Goal: Task Accomplishment & Management: Manage account settings

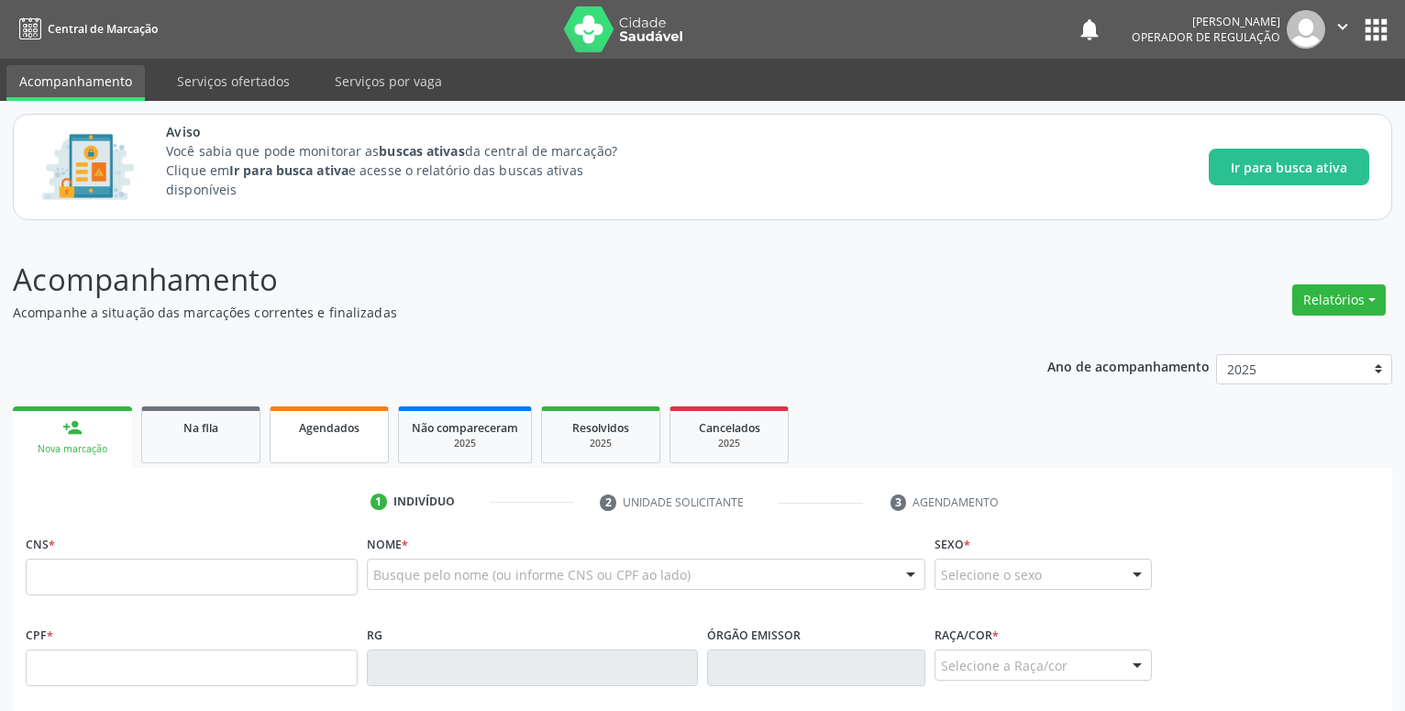
click at [332, 423] on span "Agendados" at bounding box center [329, 428] width 61 height 16
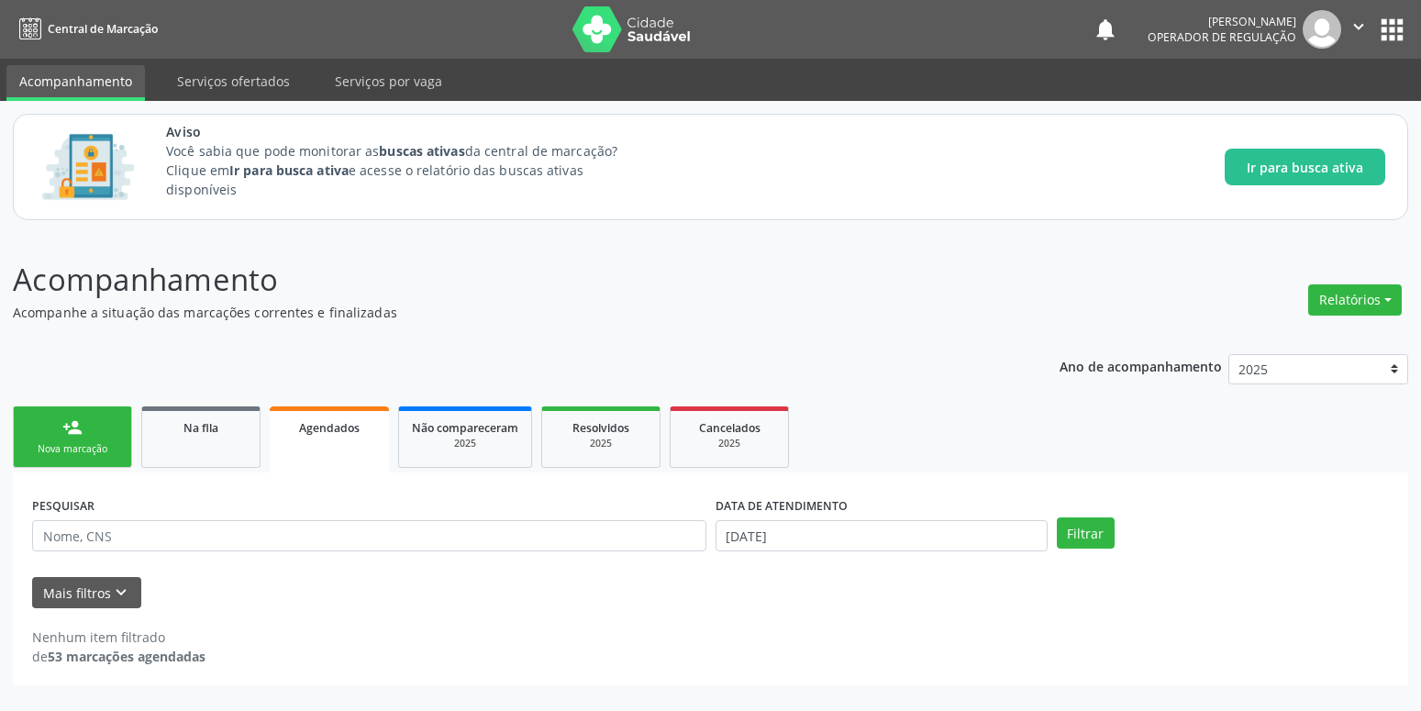
click at [332, 423] on span "Agendados" at bounding box center [329, 428] width 61 height 16
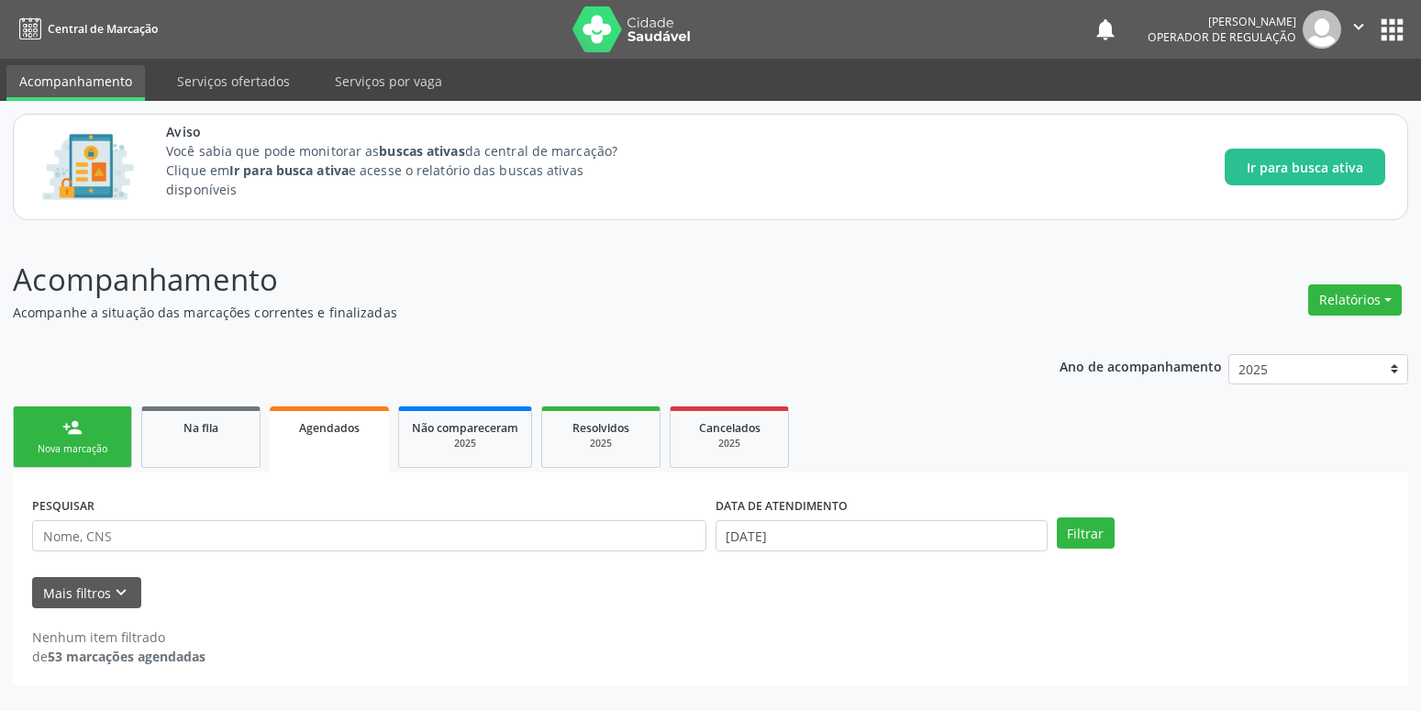
click at [332, 423] on span "Agendados" at bounding box center [329, 428] width 61 height 16
click at [317, 428] on span "Agendados" at bounding box center [329, 428] width 61 height 16
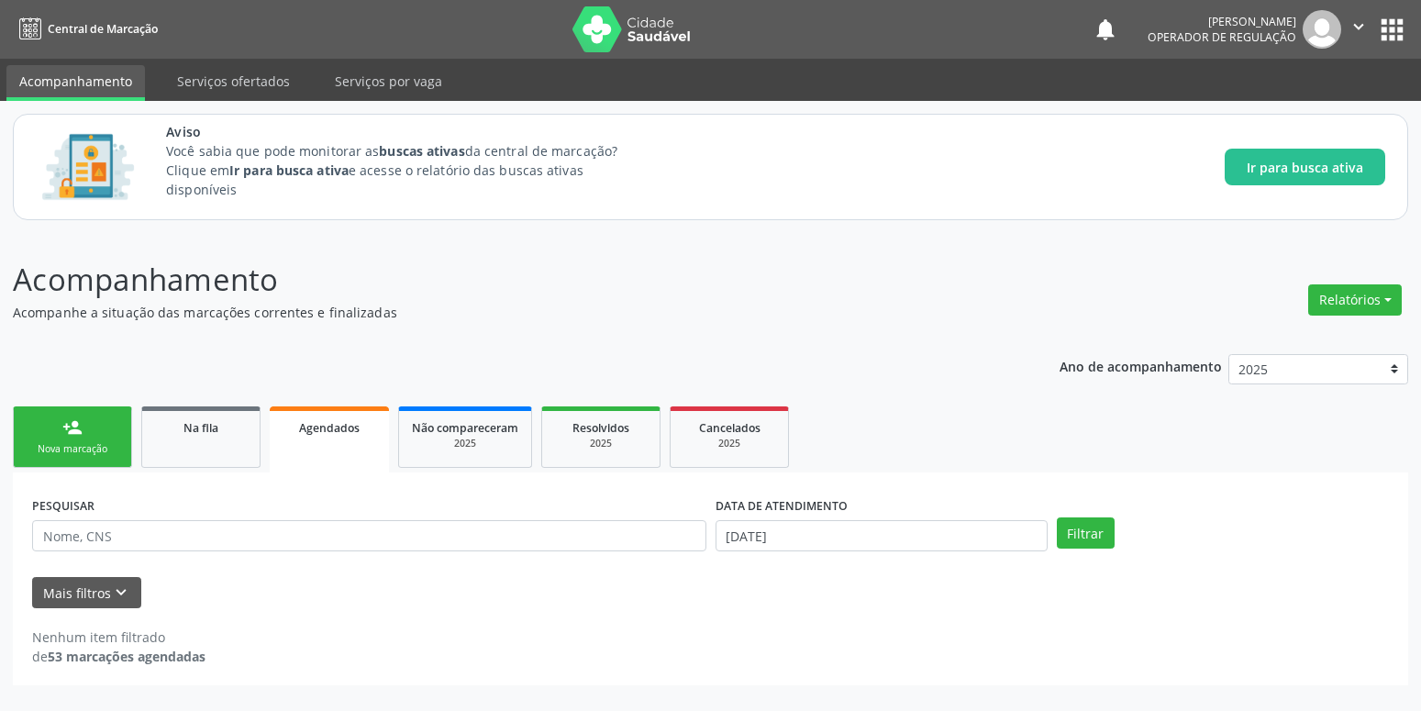
click at [317, 428] on span "Agendados" at bounding box center [329, 428] width 61 height 16
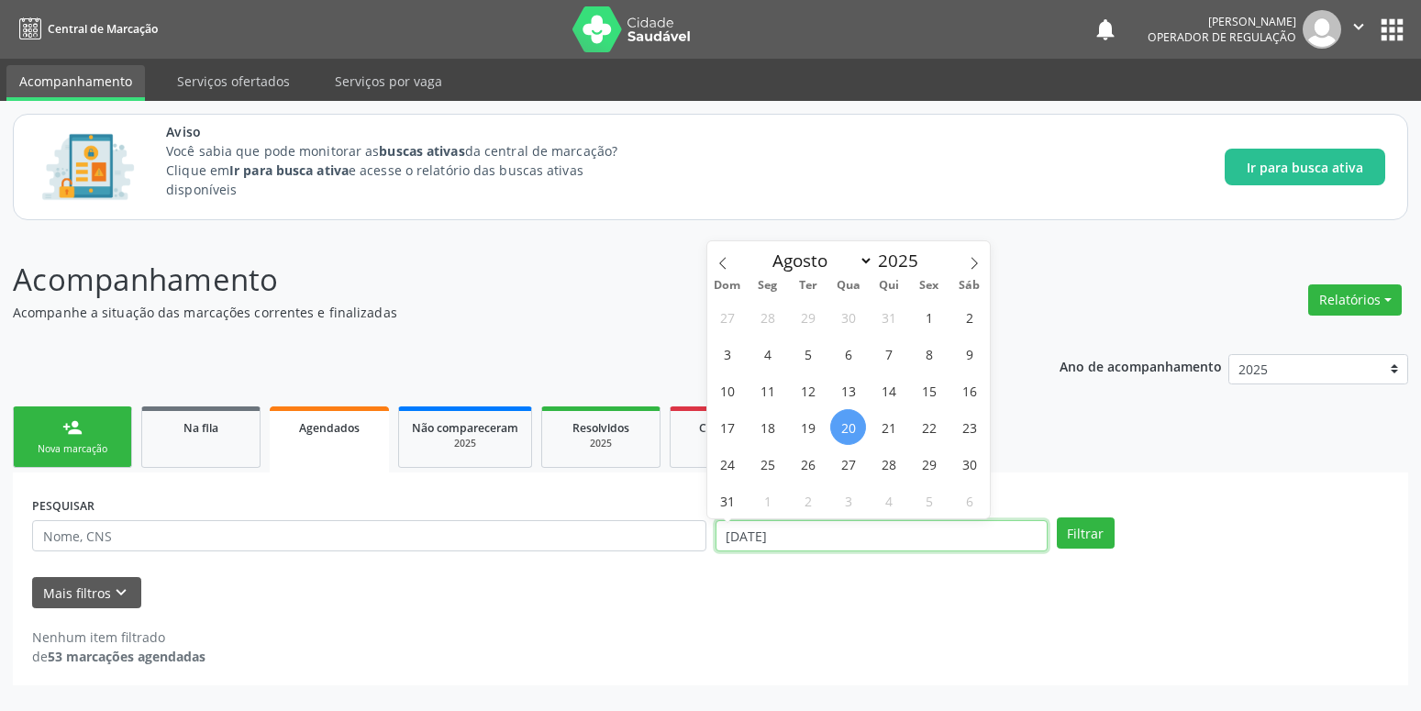
click at [859, 533] on input "[DATE]" at bounding box center [881, 535] width 332 height 31
click at [772, 435] on span "18" at bounding box center [767, 427] width 36 height 36
type input "[DATE]"
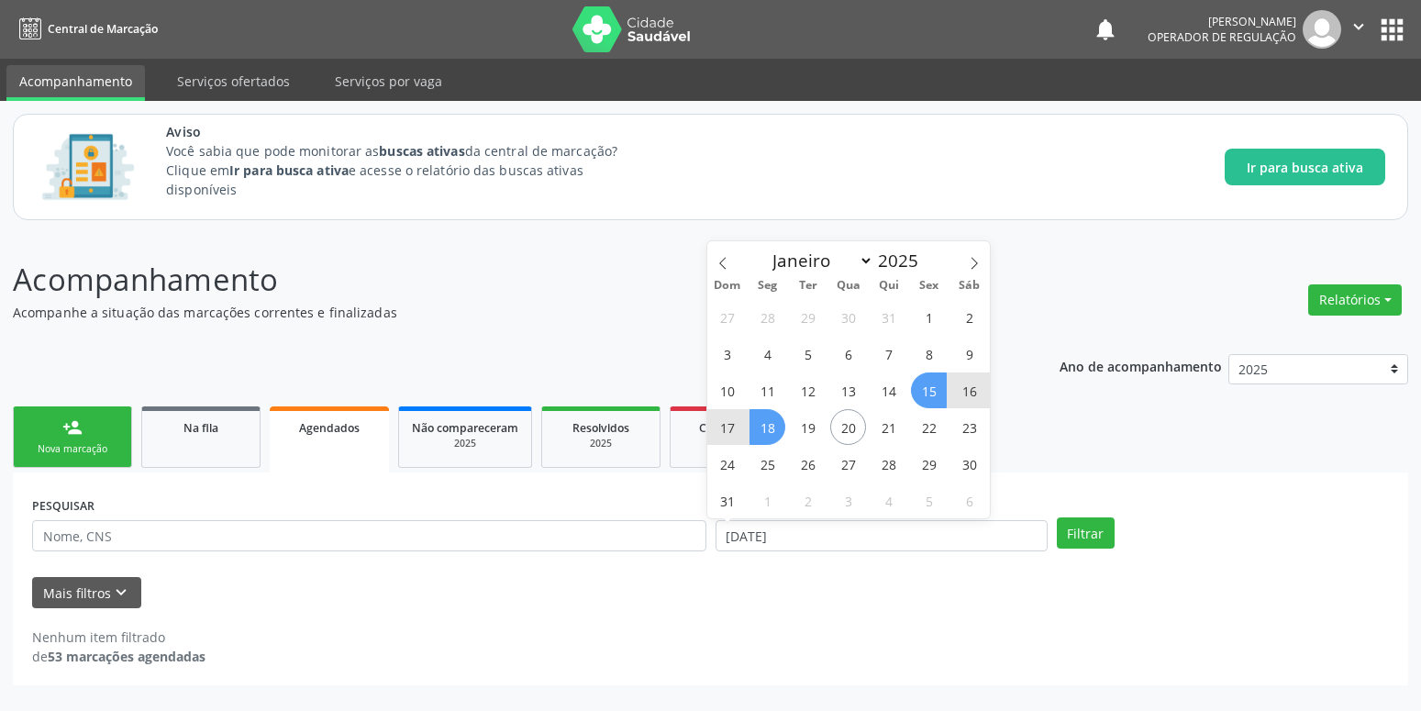
click at [928, 385] on span "15" at bounding box center [929, 390] width 36 height 36
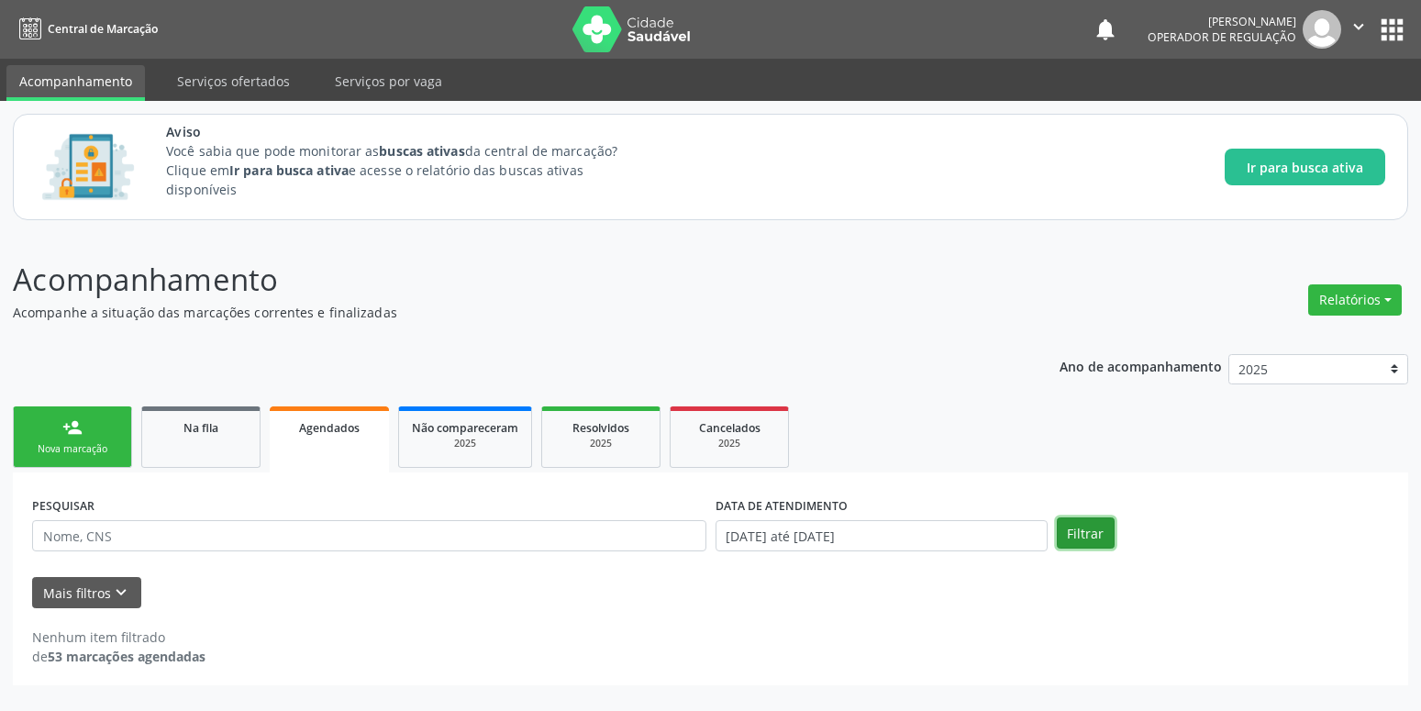
click at [1077, 528] on button "Filtrar" at bounding box center [1086, 532] width 58 height 31
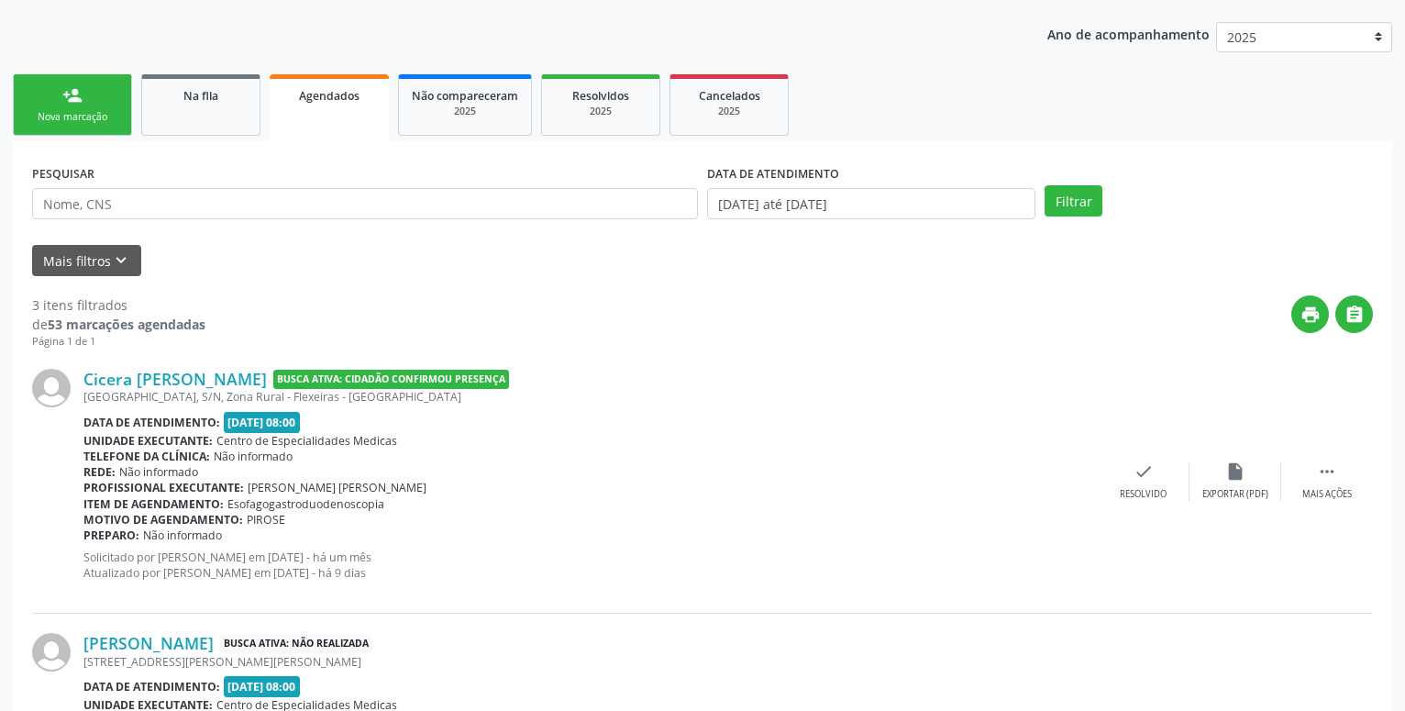
scroll to position [327, 0]
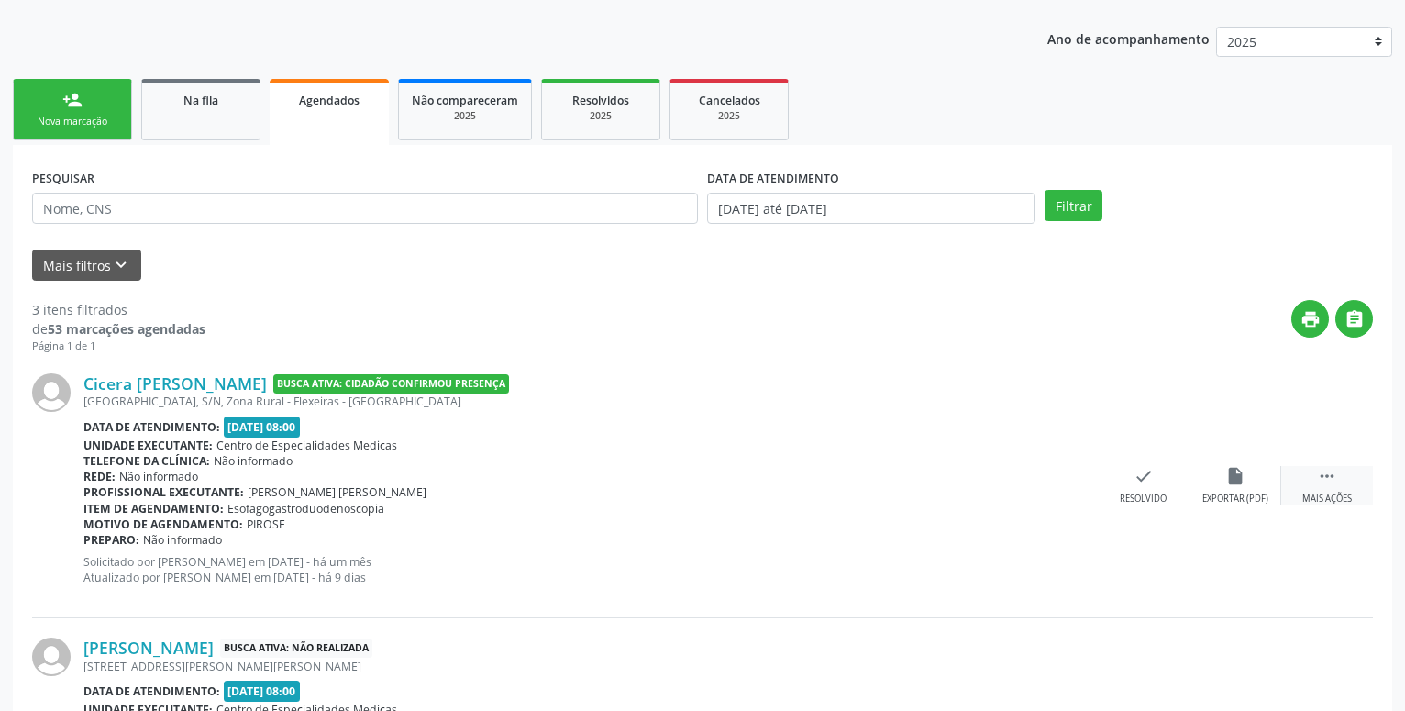
click at [1331, 481] on icon "" at bounding box center [1327, 476] width 20 height 20
click at [1150, 476] on icon "alarm_off" at bounding box center [1144, 476] width 20 height 20
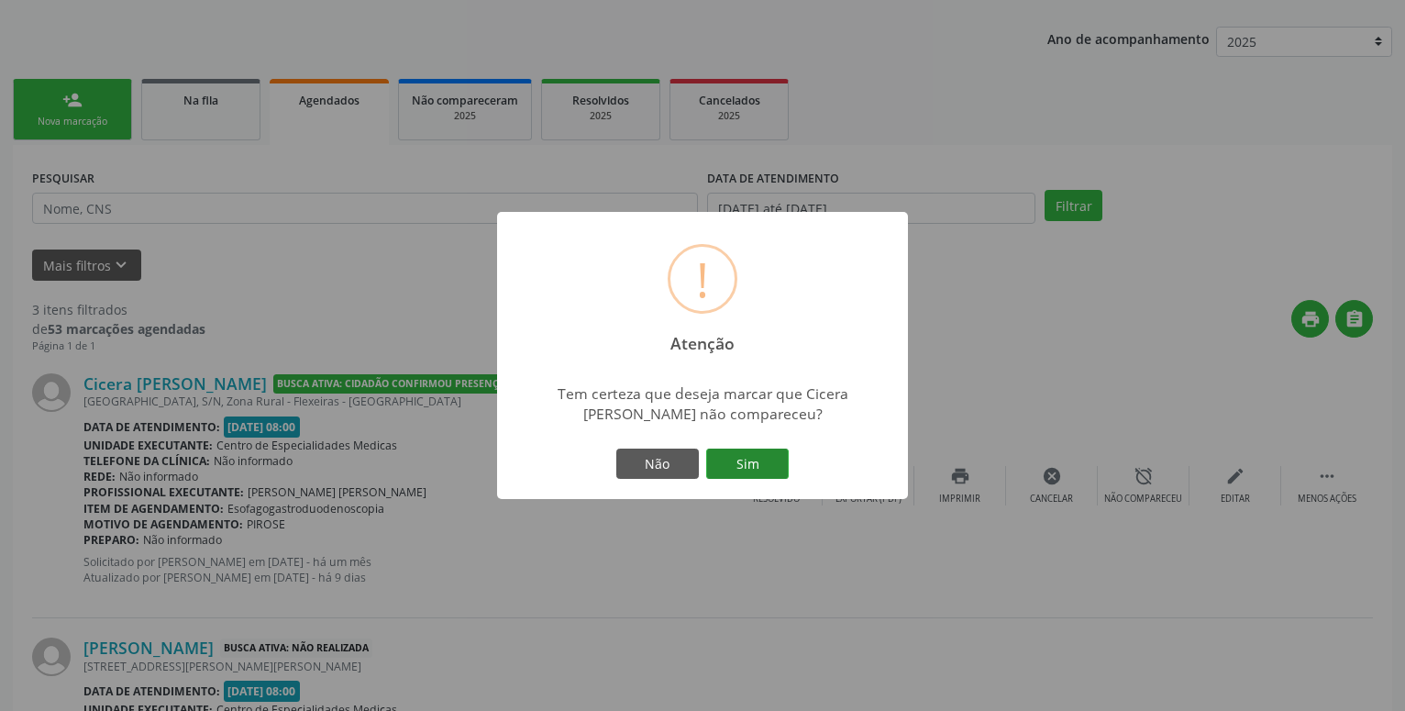
click at [756, 460] on button "Sim" at bounding box center [747, 464] width 83 height 31
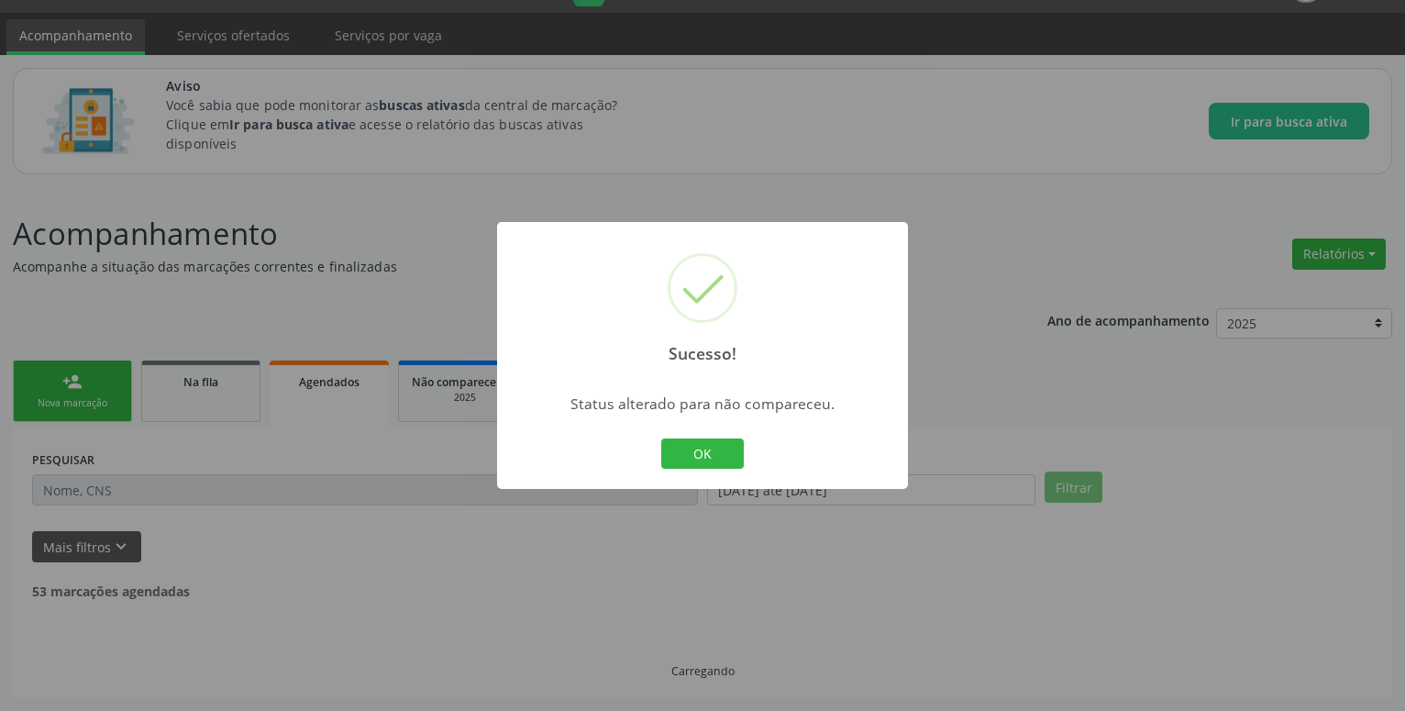
scroll to position [46, 0]
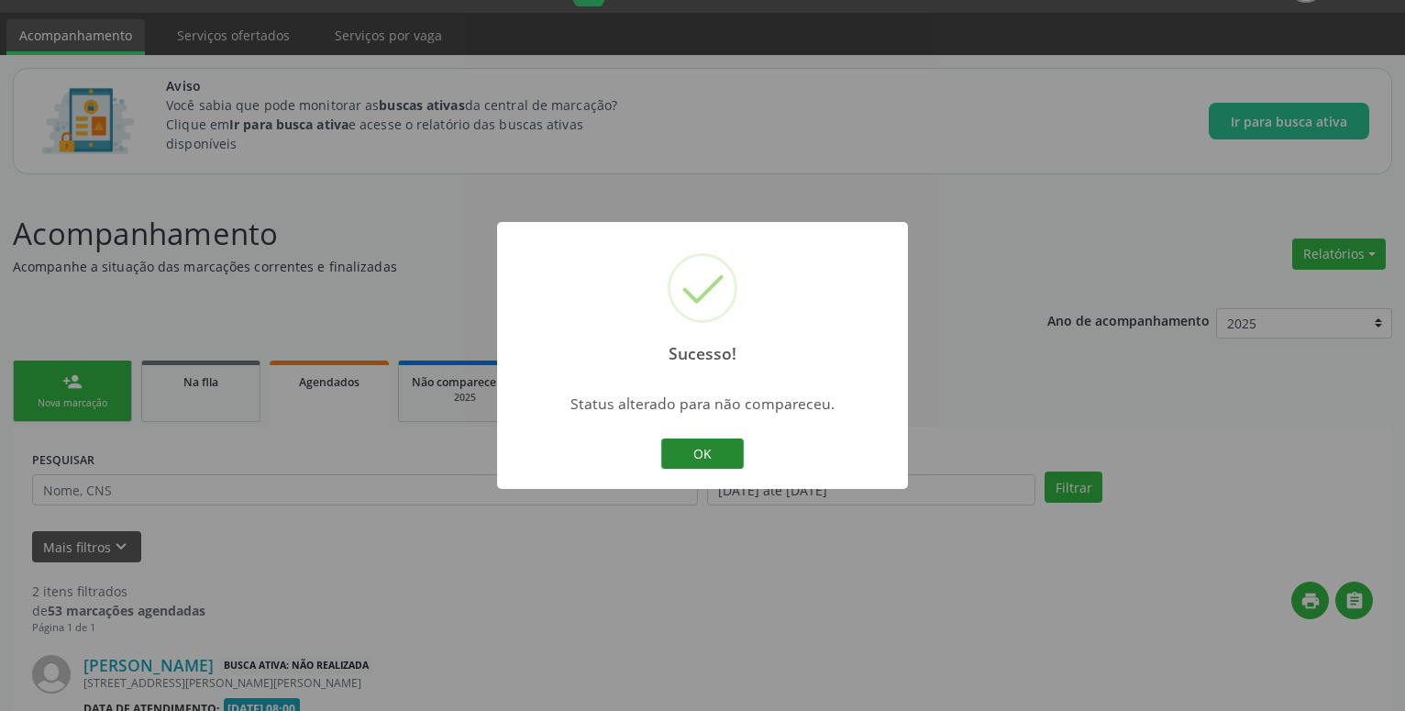
click at [704, 452] on button "OK" at bounding box center [702, 453] width 83 height 31
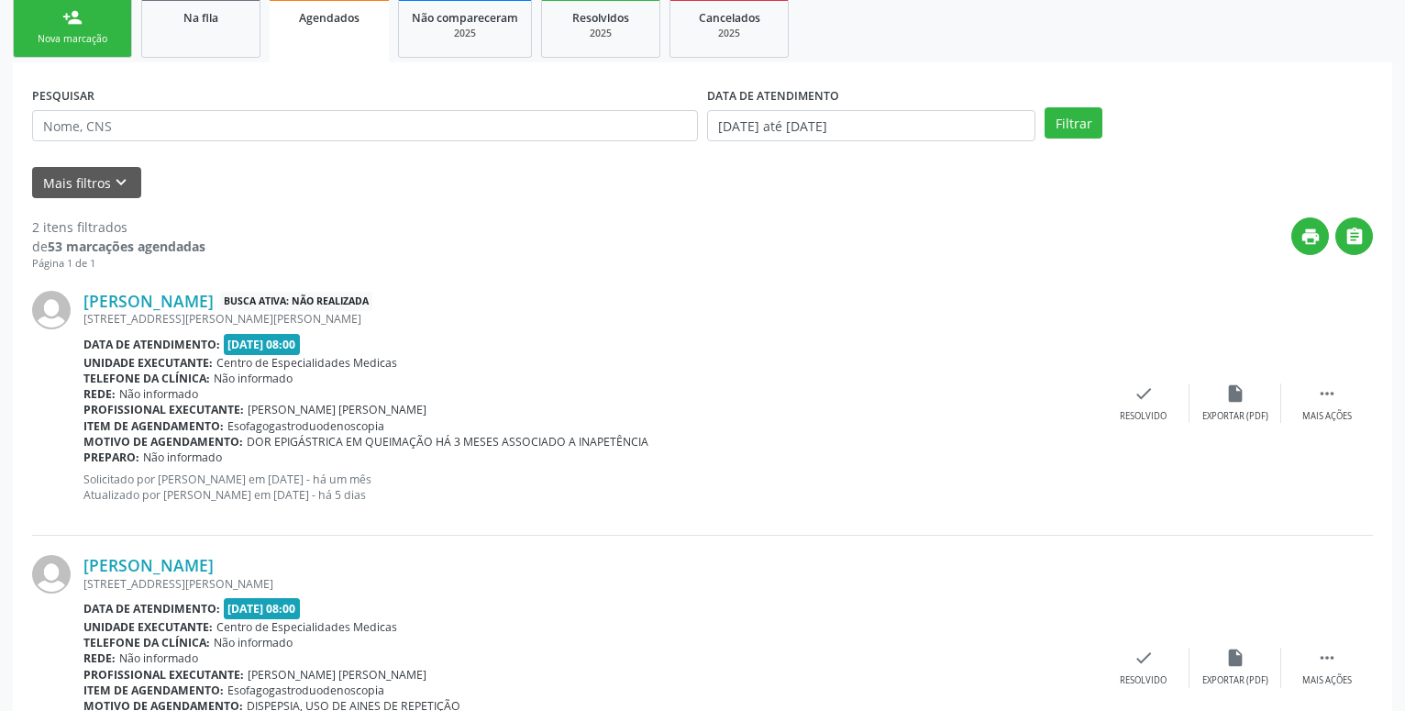
scroll to position [530, 0]
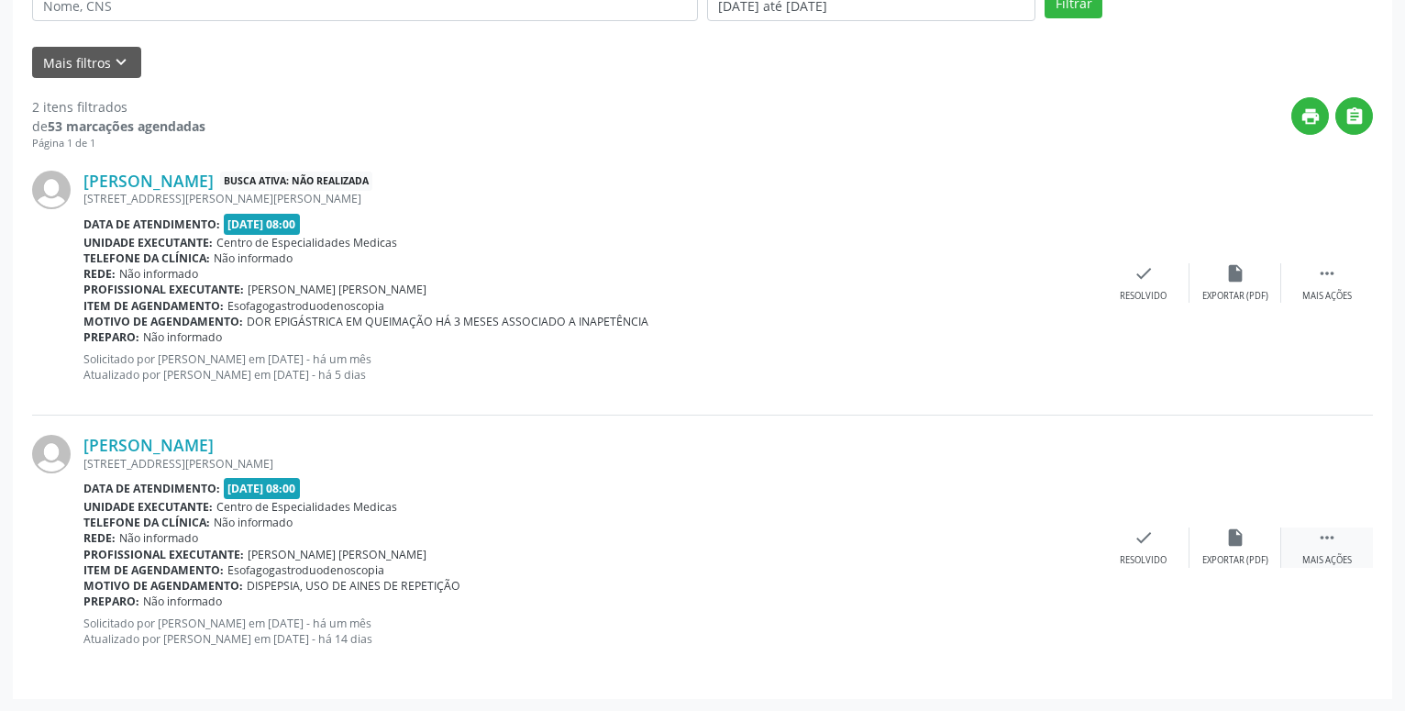
click at [1331, 535] on icon "" at bounding box center [1327, 537] width 20 height 20
click at [1141, 542] on icon "alarm_off" at bounding box center [1144, 537] width 20 height 20
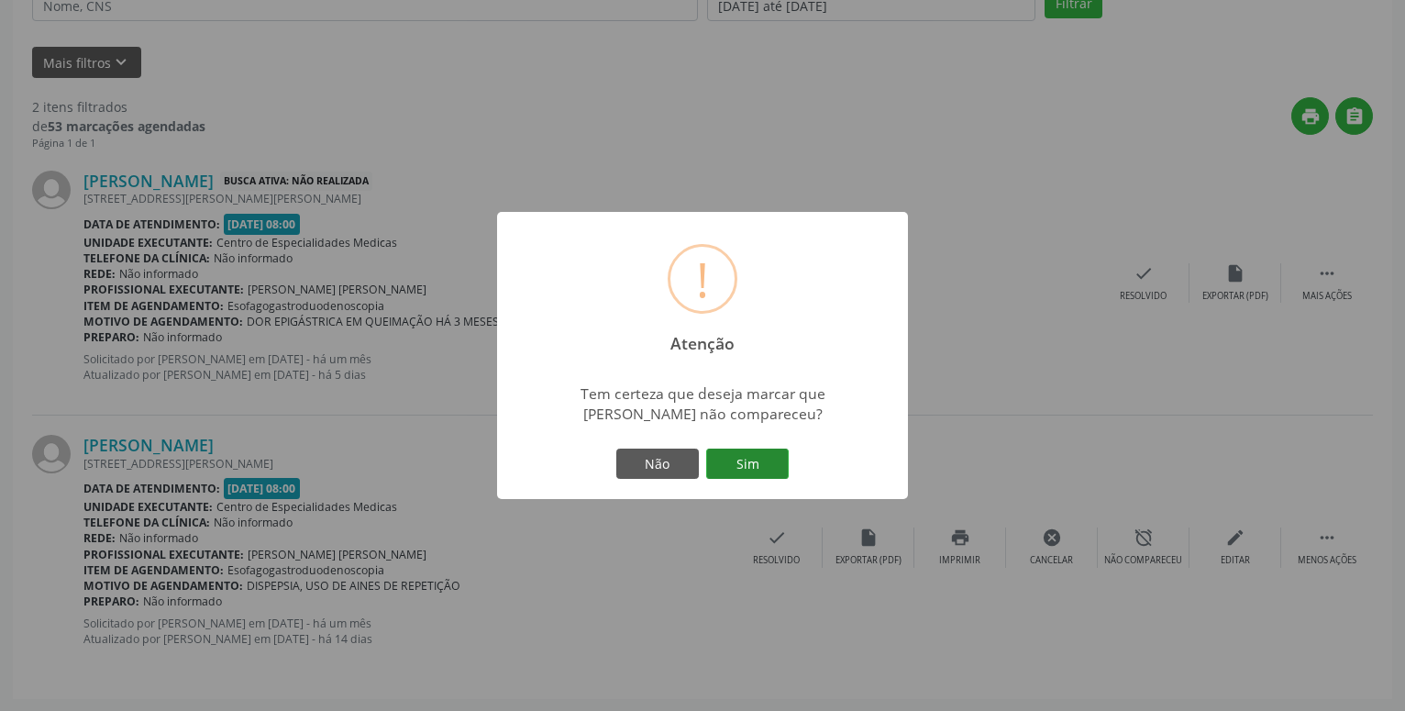
click at [760, 457] on button "Sim" at bounding box center [747, 464] width 83 height 31
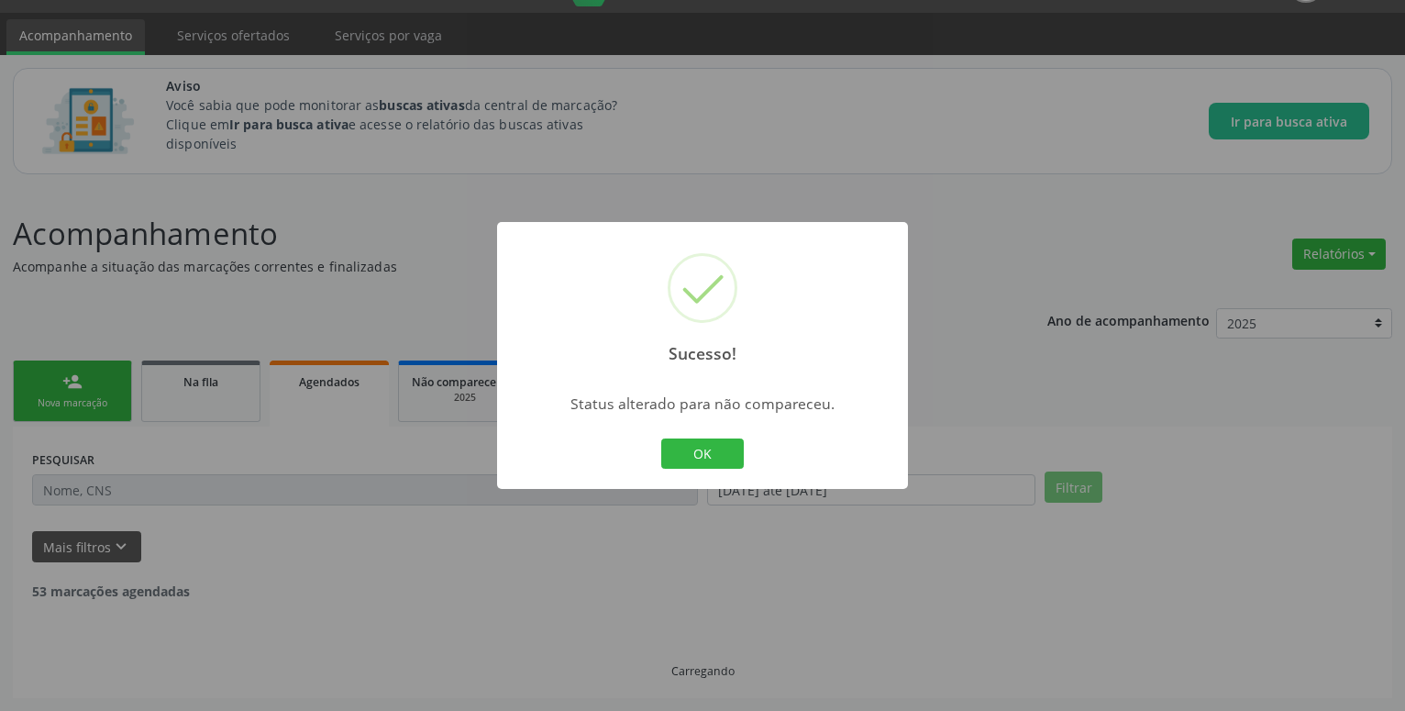
scroll to position [46, 0]
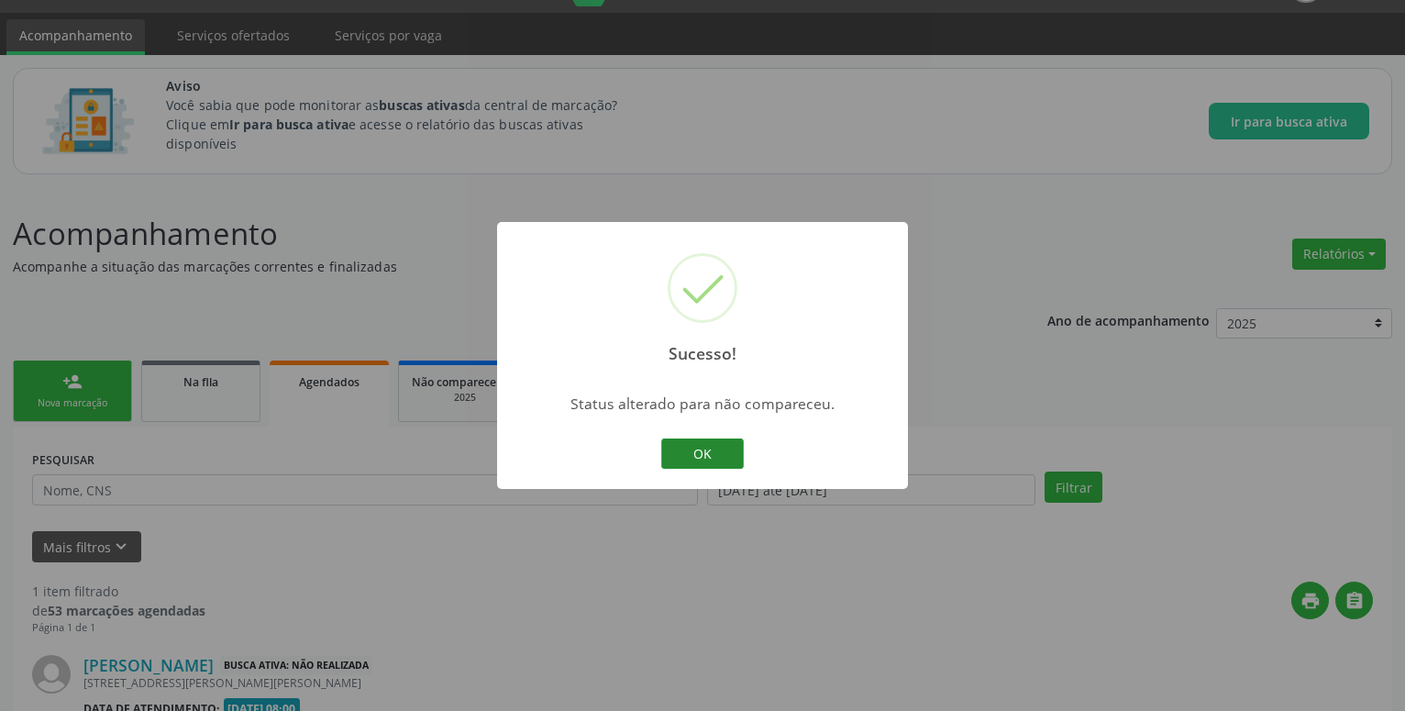
click at [720, 456] on button "OK" at bounding box center [702, 453] width 83 height 31
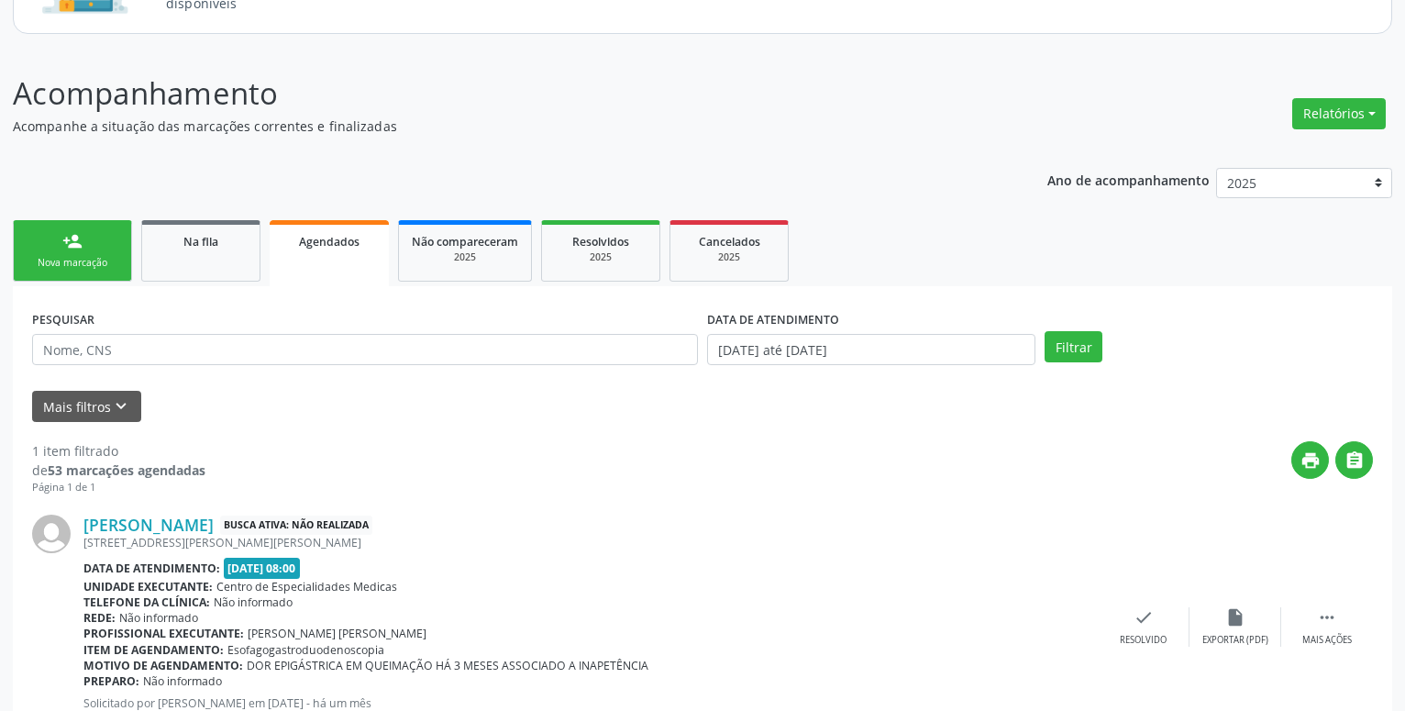
scroll to position [266, 0]
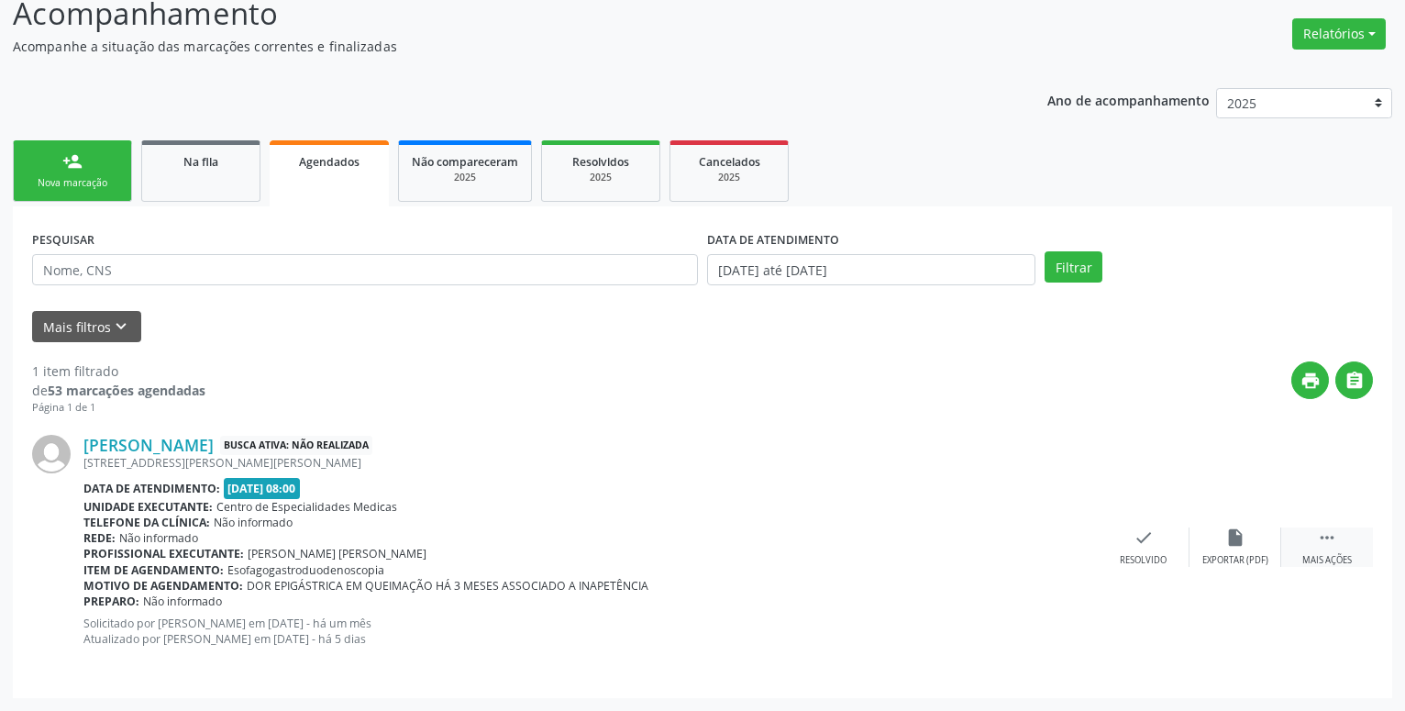
click at [1326, 538] on icon "" at bounding box center [1327, 537] width 20 height 20
click at [1145, 537] on icon "alarm_off" at bounding box center [1144, 537] width 20 height 20
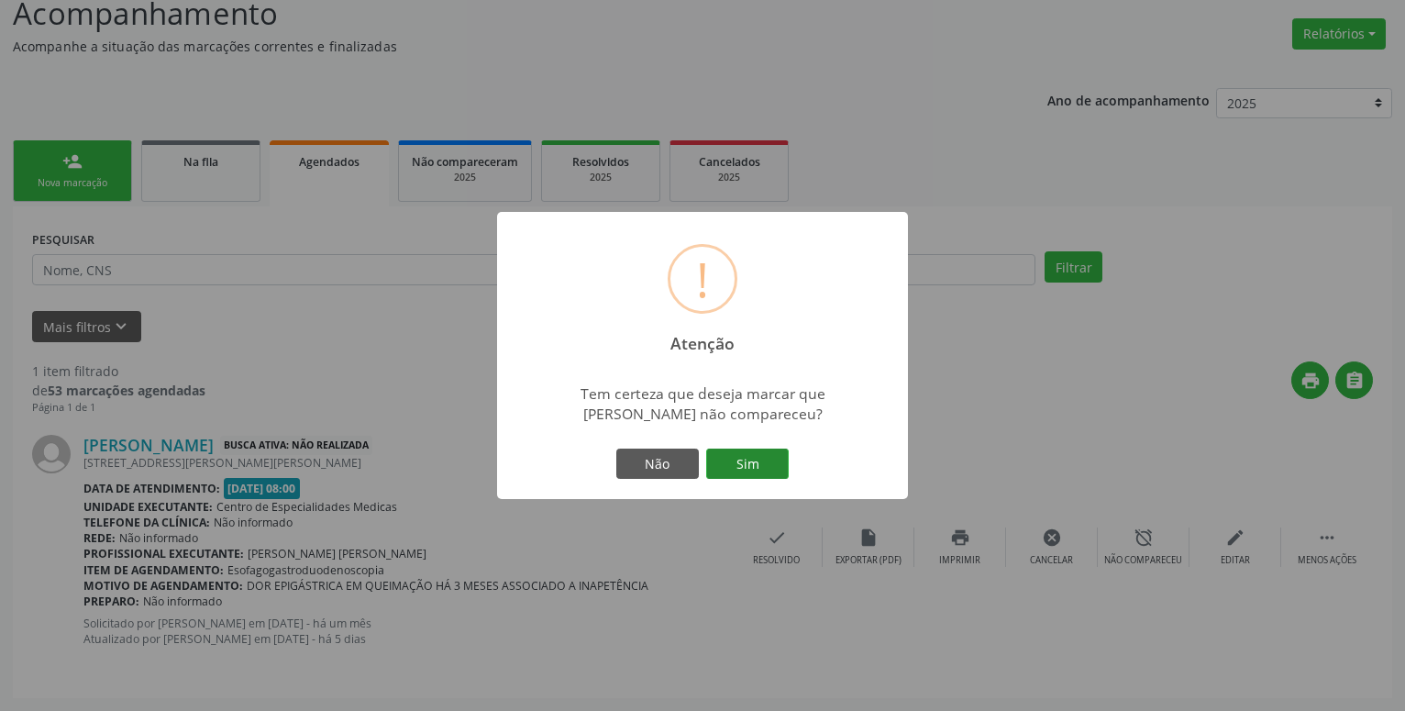
click at [730, 463] on button "Sim" at bounding box center [747, 464] width 83 height 31
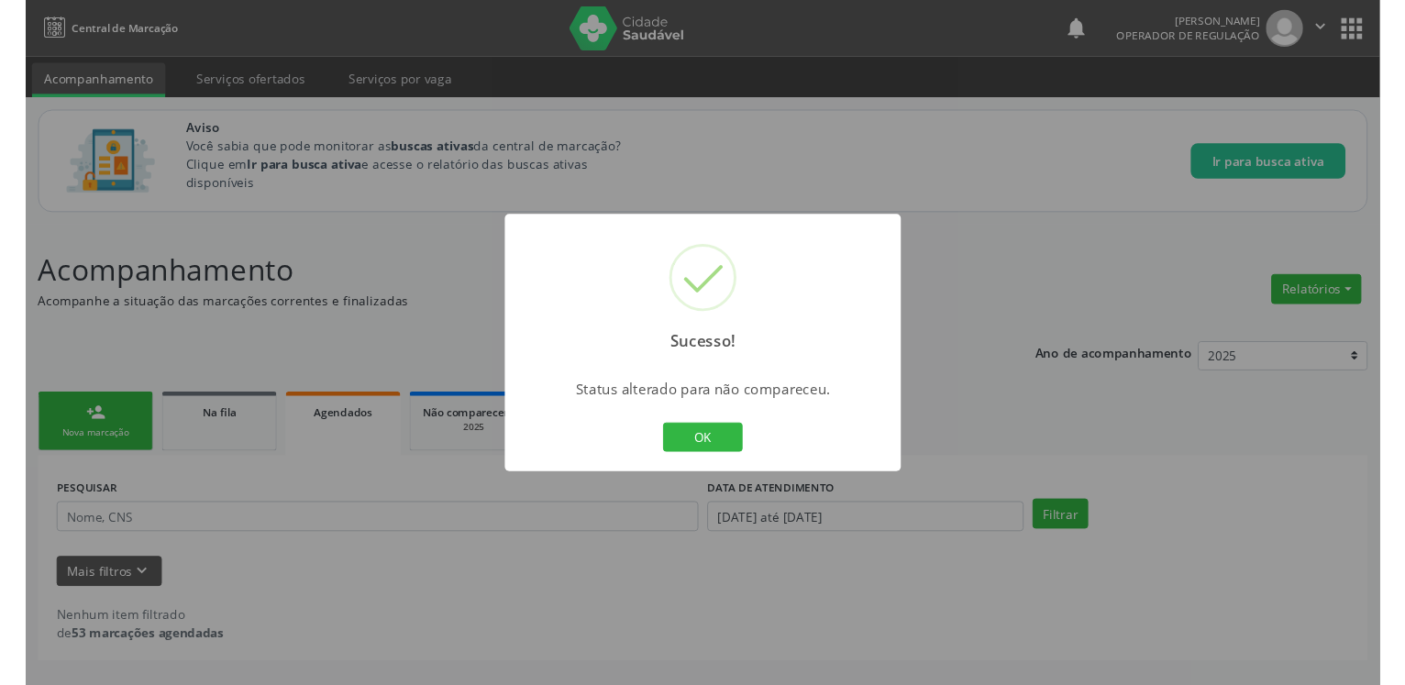
scroll to position [0, 0]
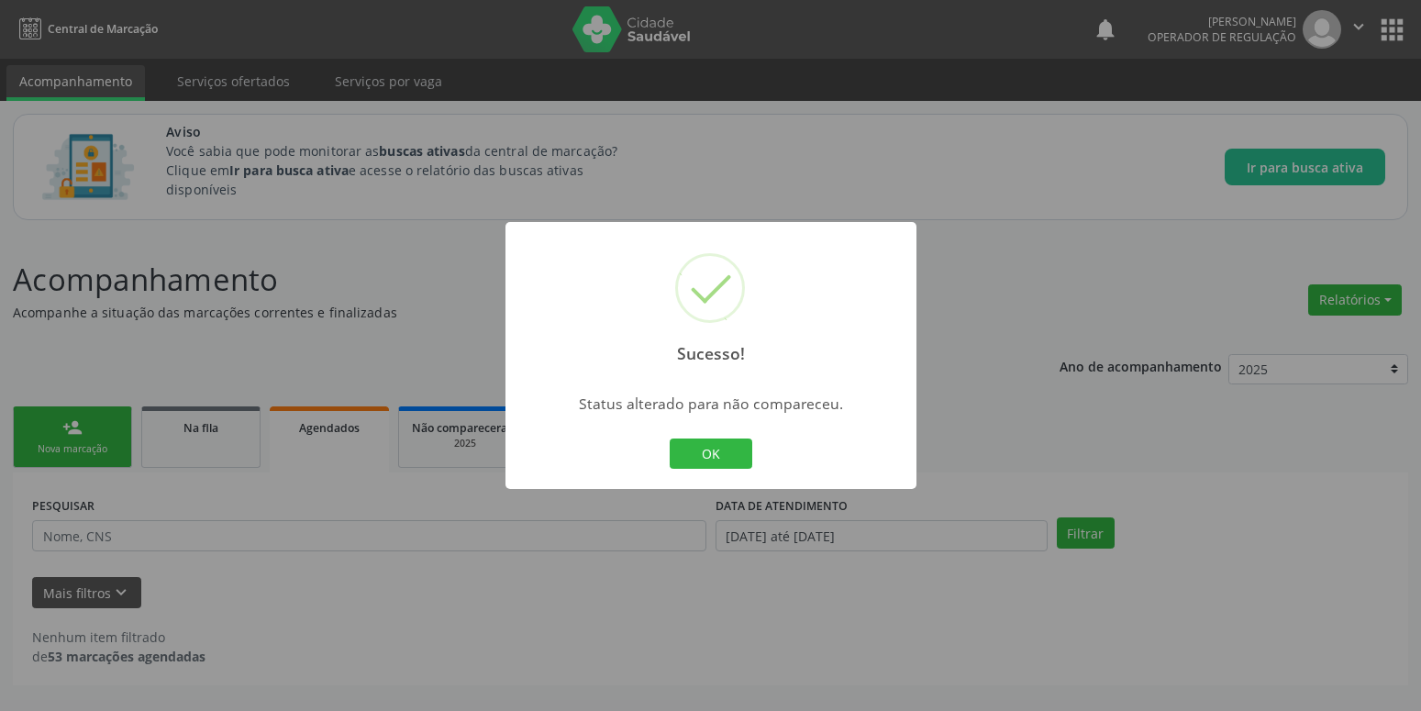
click at [730, 463] on button "OK" at bounding box center [711, 453] width 83 height 31
